Goal: Task Accomplishment & Management: Use online tool/utility

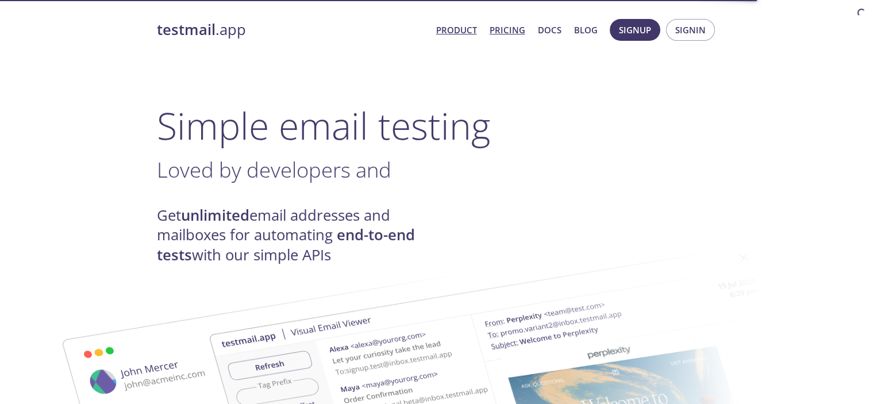
click at [521, 33] on link "Pricing" at bounding box center [508, 29] width 36 height 15
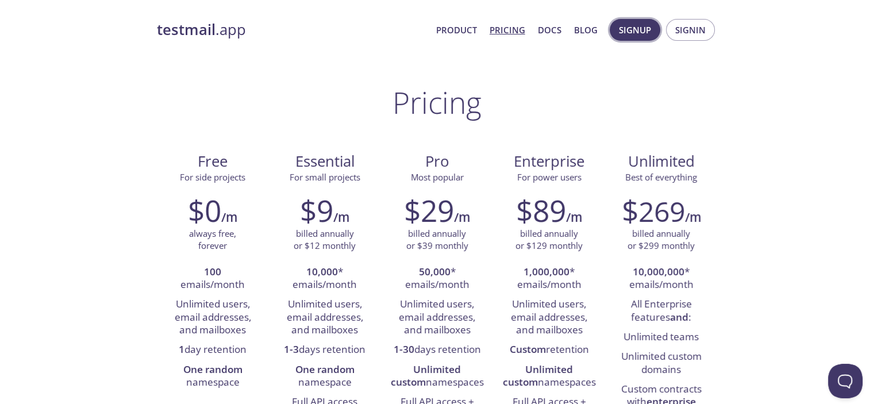
click at [640, 22] on span "Signup" at bounding box center [635, 29] width 32 height 15
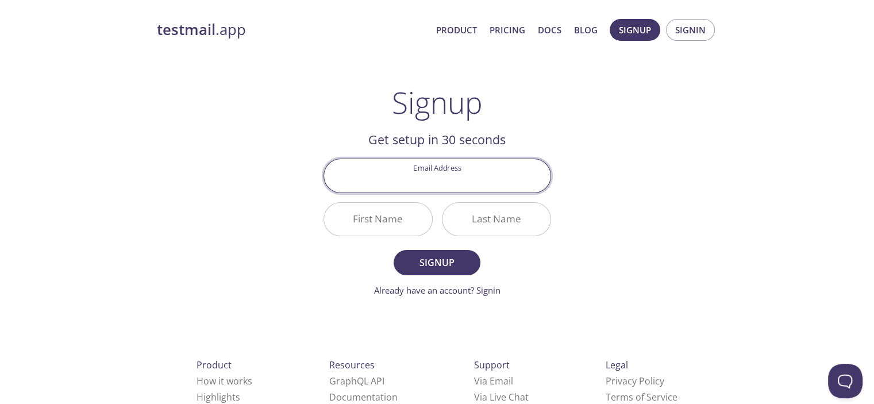
click at [457, 179] on input "Email Address" at bounding box center [437, 175] width 226 height 33
type input "[EMAIL_ADDRESS][DOMAIN_NAME]"
click at [406, 215] on input "First Name" at bounding box center [378, 219] width 108 height 33
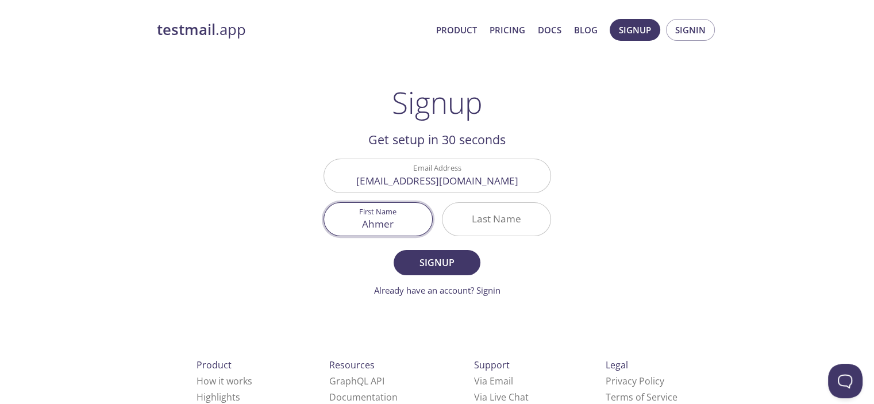
type input "Ahmer"
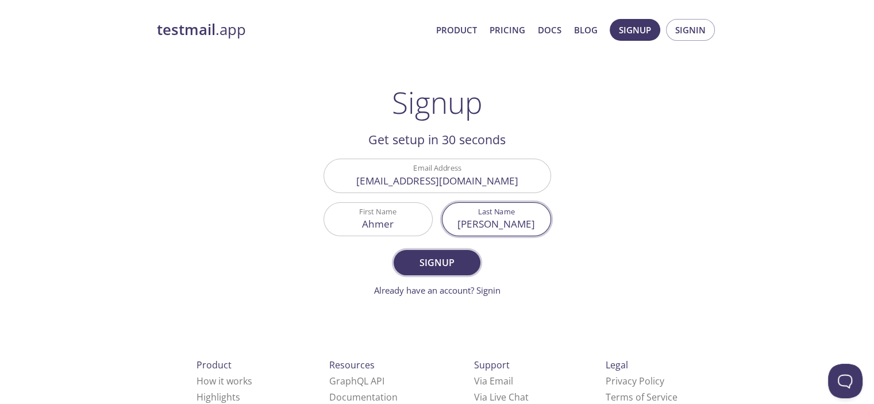
type input "[PERSON_NAME]"
click at [418, 262] on span "Signup" at bounding box center [436, 263] width 61 height 16
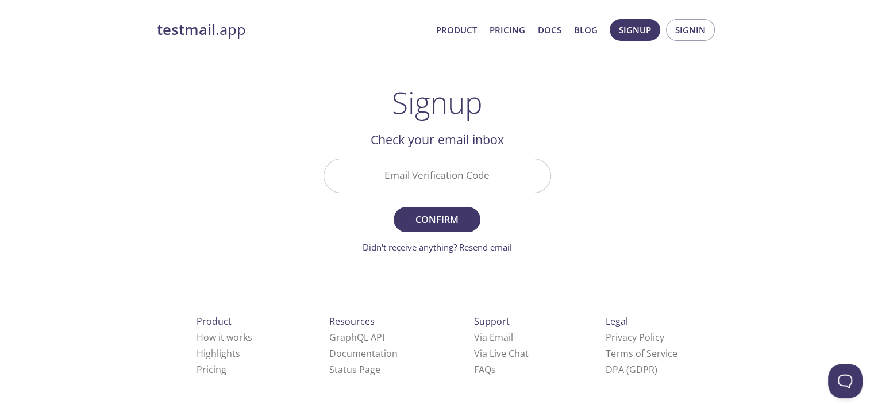
click at [432, 182] on input "Email Verification Code" at bounding box center [437, 175] width 226 height 33
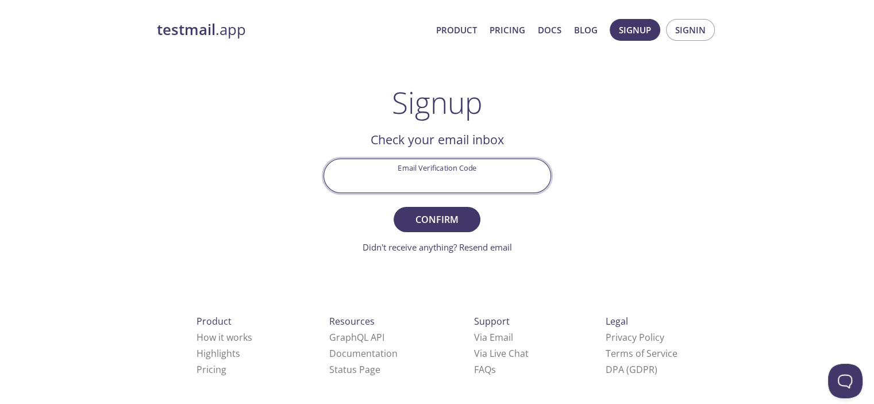
paste input "C9MH5Q7"
type input "C9MH5Q7"
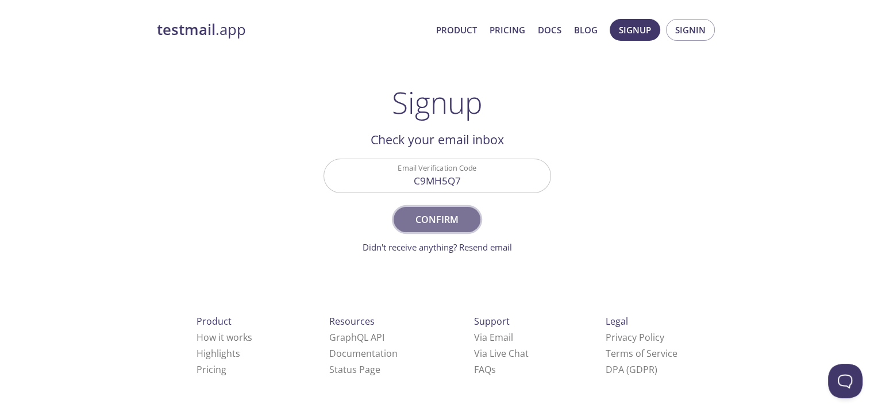
click at [444, 224] on span "Confirm" at bounding box center [436, 219] width 61 height 16
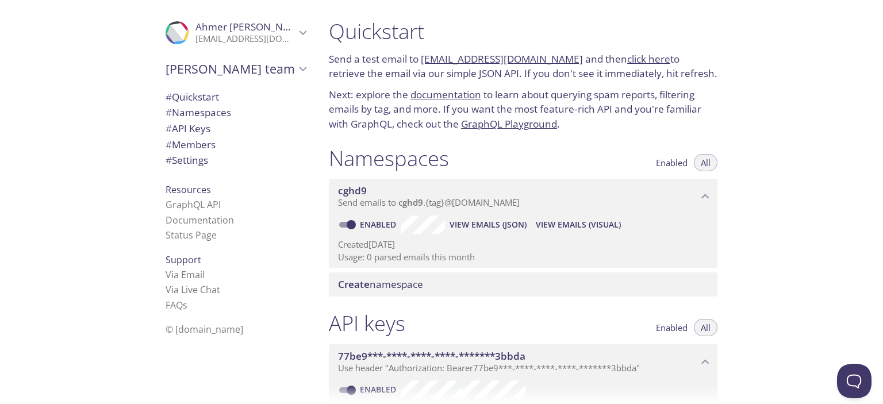
click at [278, 45] on div ".cls-1 { fill: #6d5ca8; } .cls-2 { fill: #3fc191; } .cls-3 { fill: #3b4752; } .…" at bounding box center [235, 33] width 159 height 38
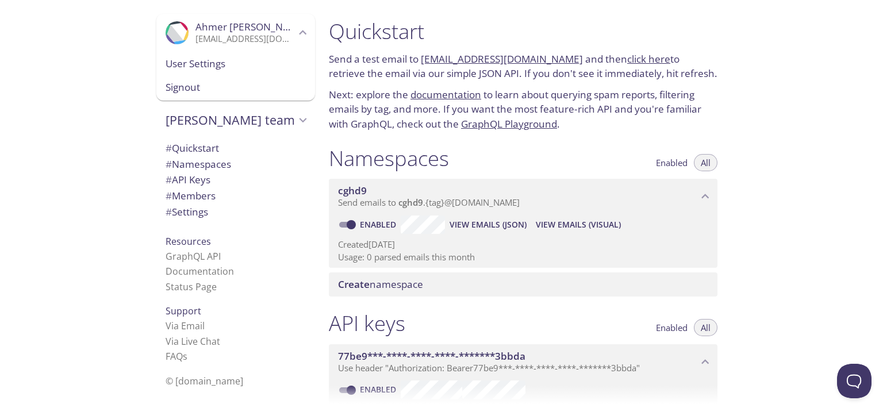
click at [264, 110] on div "[PERSON_NAME] team" at bounding box center [235, 120] width 159 height 30
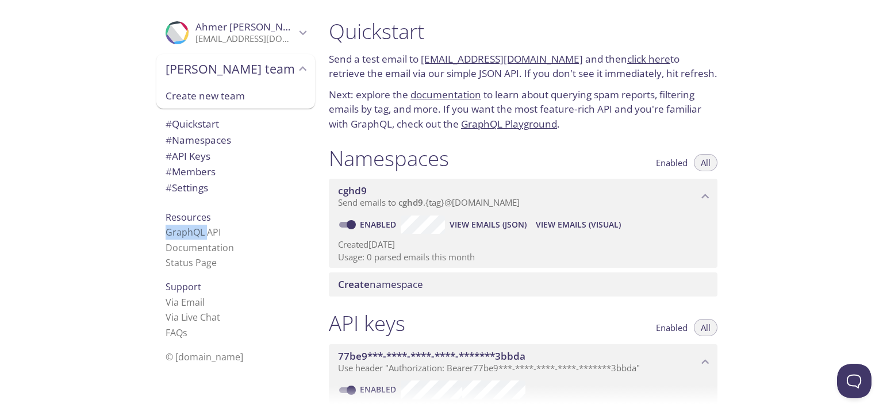
click at [264, 110] on div "[PERSON_NAME] team Create new team" at bounding box center [235, 84] width 159 height 60
click at [211, 119] on span "# Quickstart" at bounding box center [191, 123] width 53 height 13
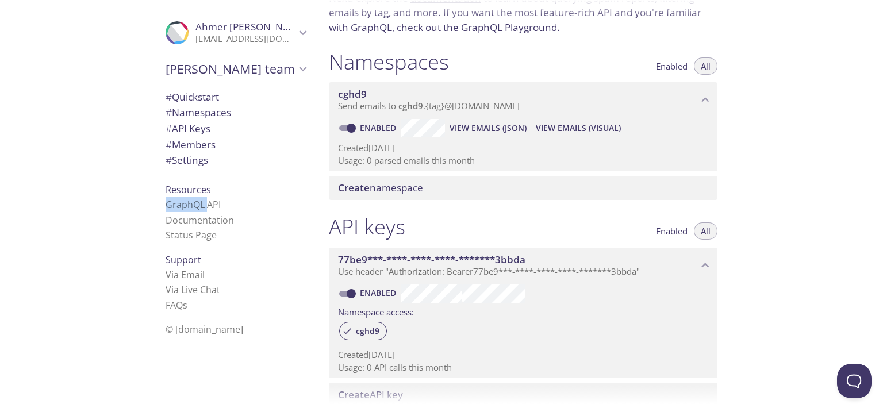
scroll to position [125, 0]
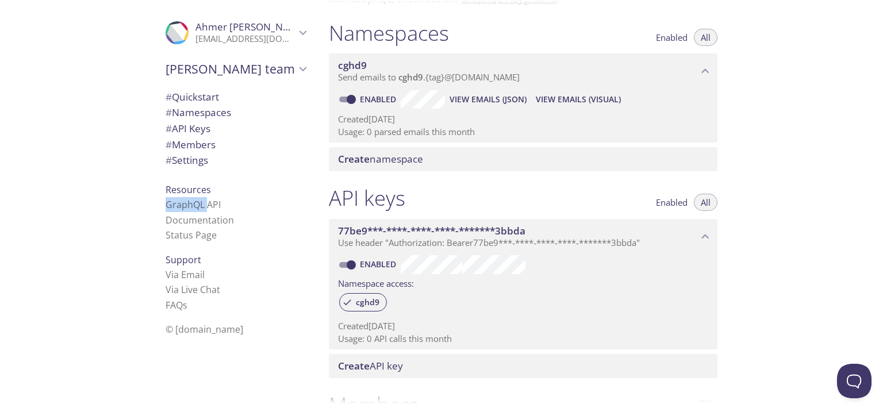
click at [658, 157] on span "Create namespace" at bounding box center [525, 159] width 375 height 13
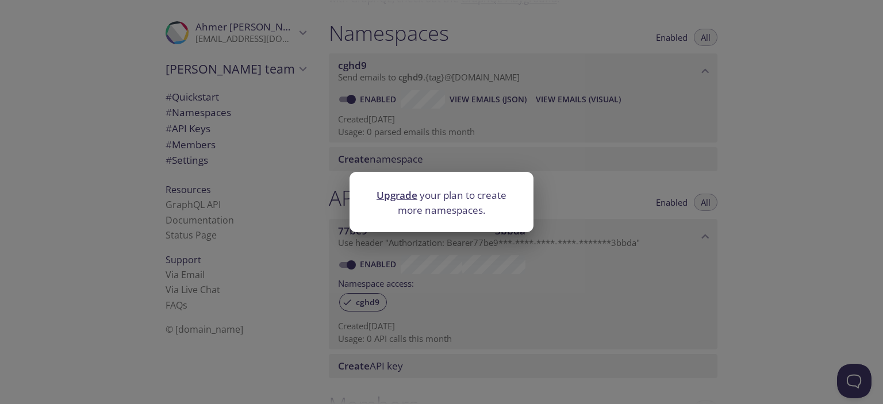
click at [746, 175] on div "Upgrade your plan to create more namespaces." at bounding box center [441, 202] width 883 height 404
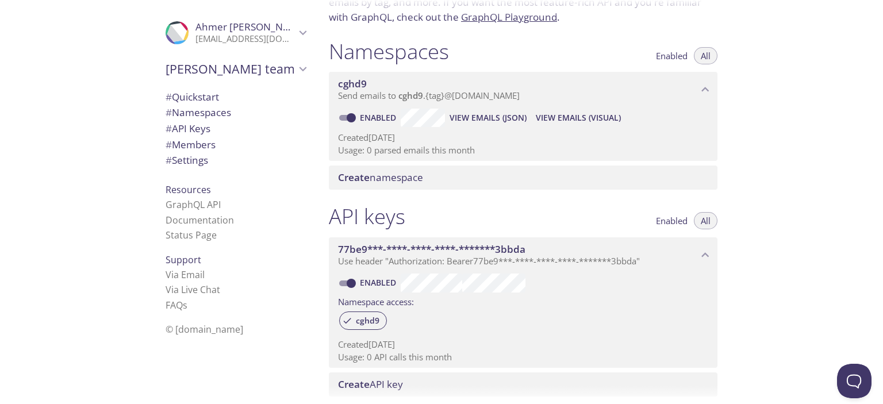
scroll to position [106, 0]
click at [536, 87] on span "cghd9" at bounding box center [518, 84] width 360 height 13
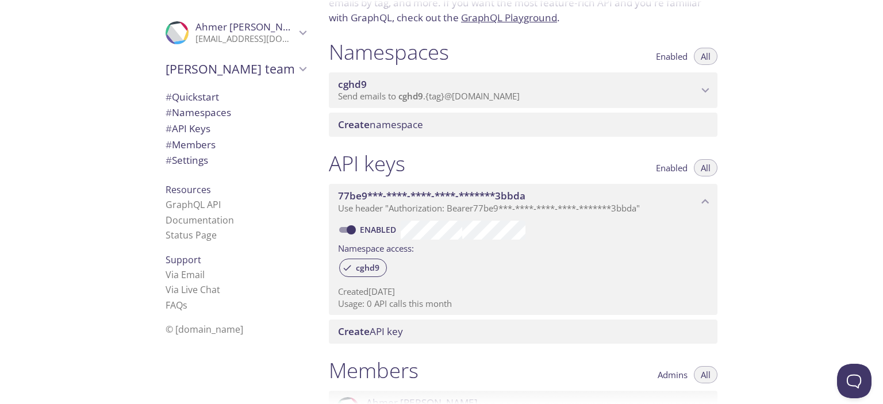
click at [536, 87] on span "cghd9" at bounding box center [518, 84] width 360 height 13
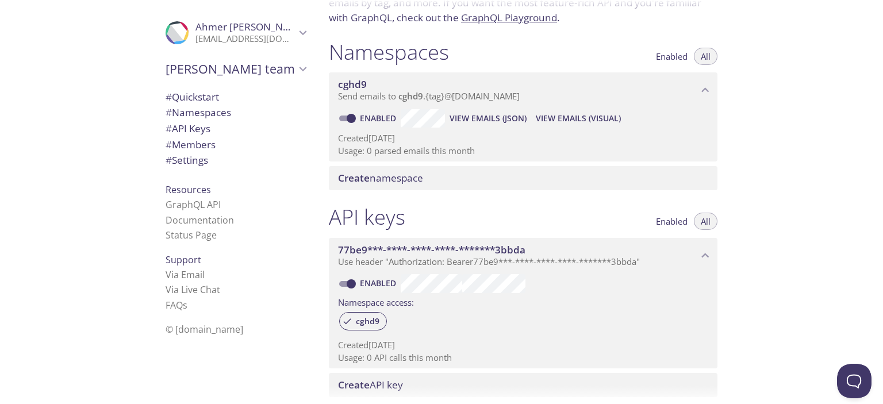
click at [575, 124] on span "View Emails (Visual)" at bounding box center [578, 118] width 85 height 14
